Goal: Transaction & Acquisition: Purchase product/service

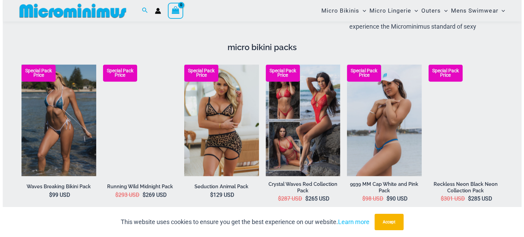
scroll to position [1136, 0]
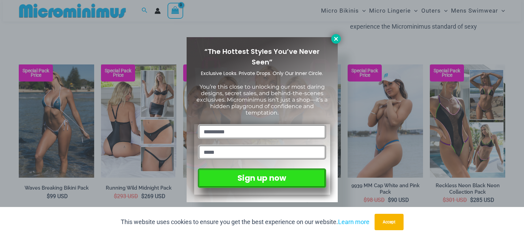
click at [338, 36] on icon at bounding box center [336, 39] width 6 height 6
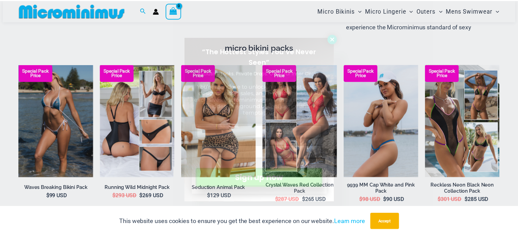
scroll to position [1132, 0]
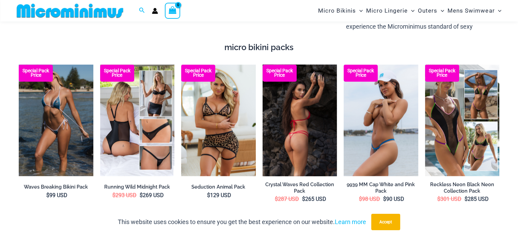
click at [315, 153] on img at bounding box center [300, 120] width 75 height 112
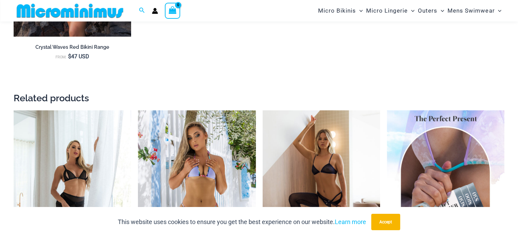
scroll to position [1380, 0]
